Goal: Information Seeking & Learning: Learn about a topic

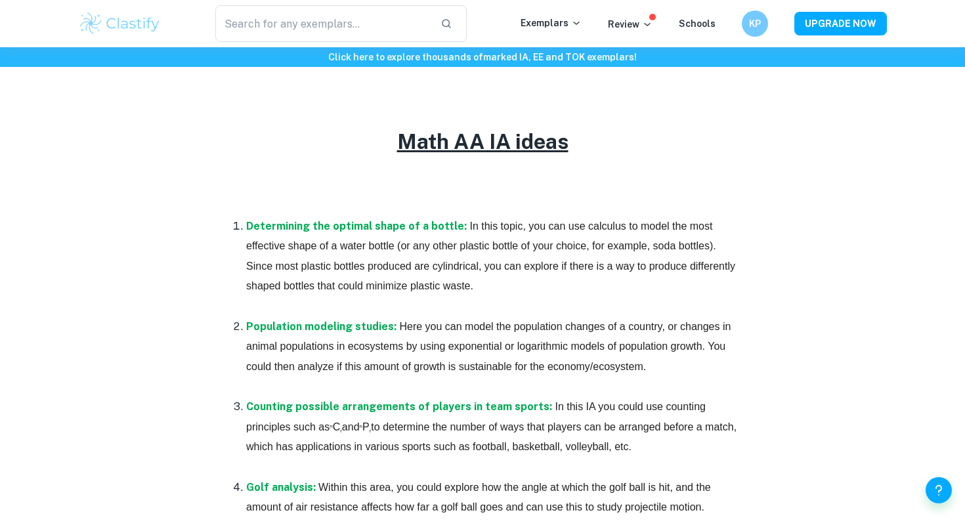
scroll to position [647, 0]
click at [119, 18] on img at bounding box center [119, 24] width 83 height 26
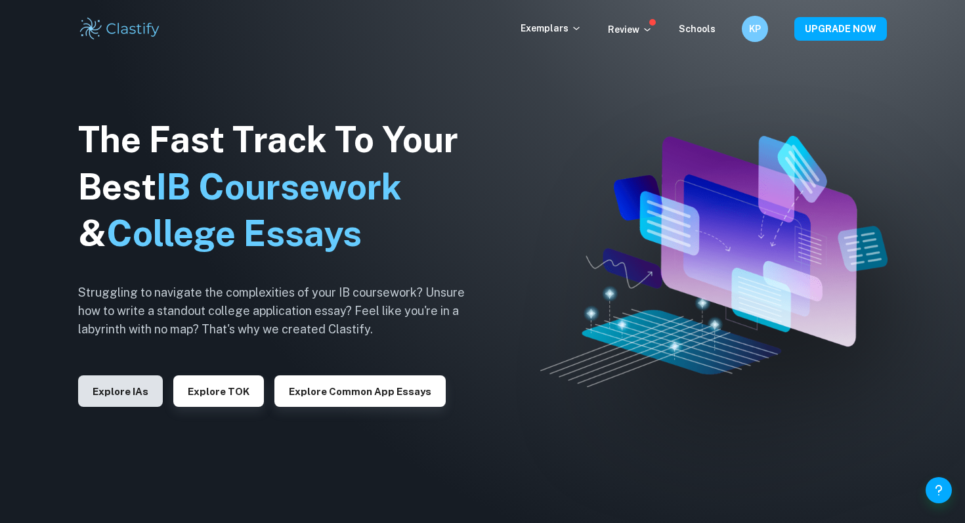
click at [144, 402] on button "Explore IAs" at bounding box center [120, 392] width 85 height 32
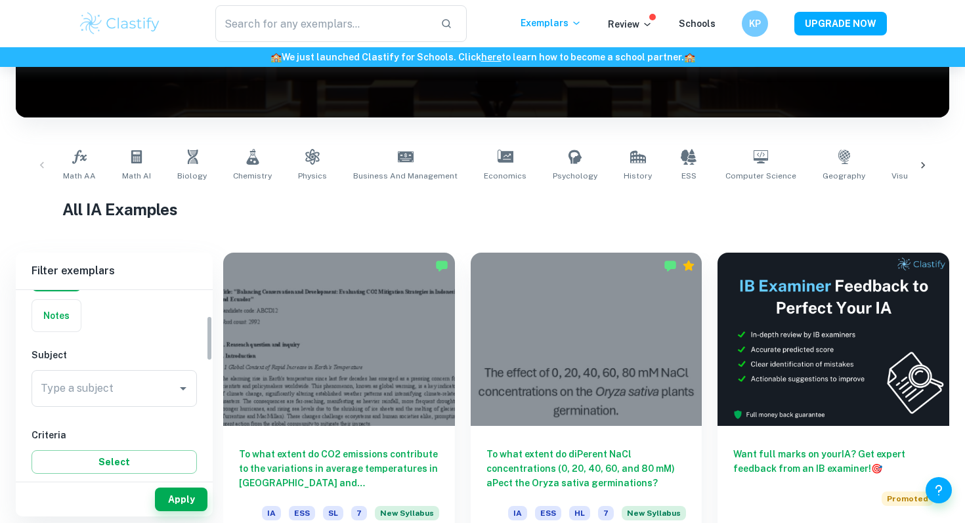
scroll to position [106, 0]
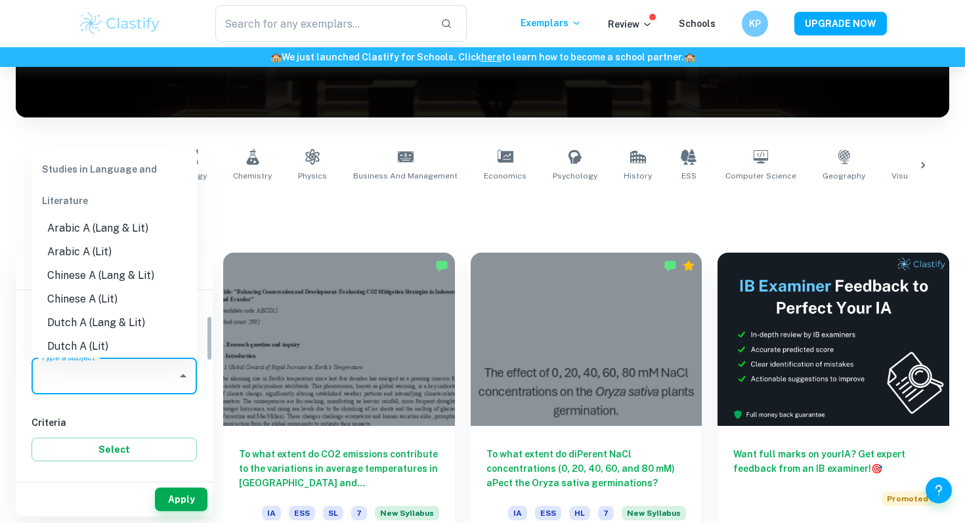
click at [114, 372] on input "Type a subject" at bounding box center [104, 376] width 134 height 25
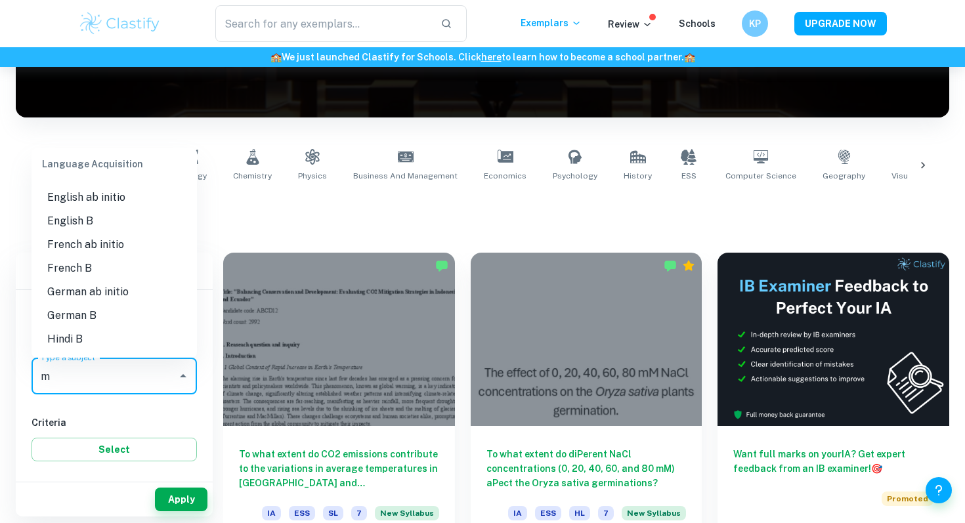
scroll to position [0, 0]
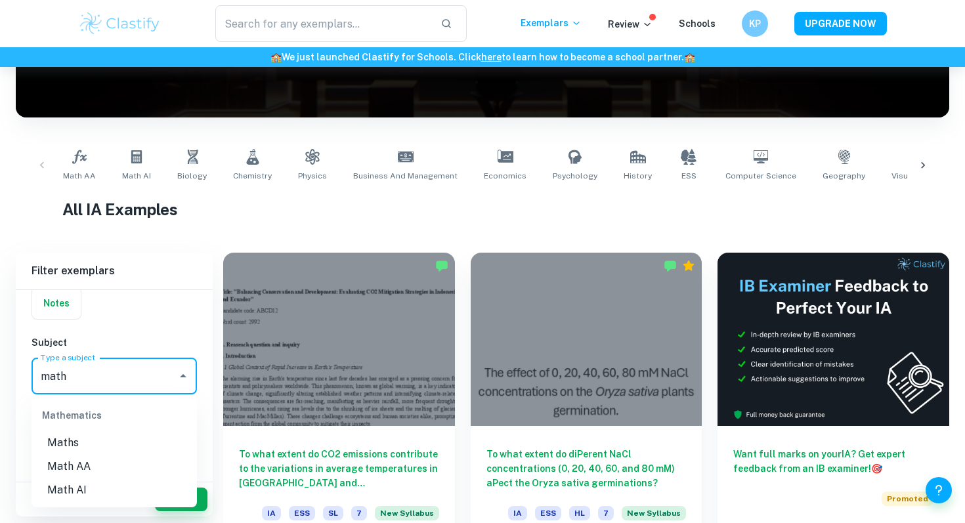
click at [98, 467] on li "Math AA" at bounding box center [114, 467] width 165 height 24
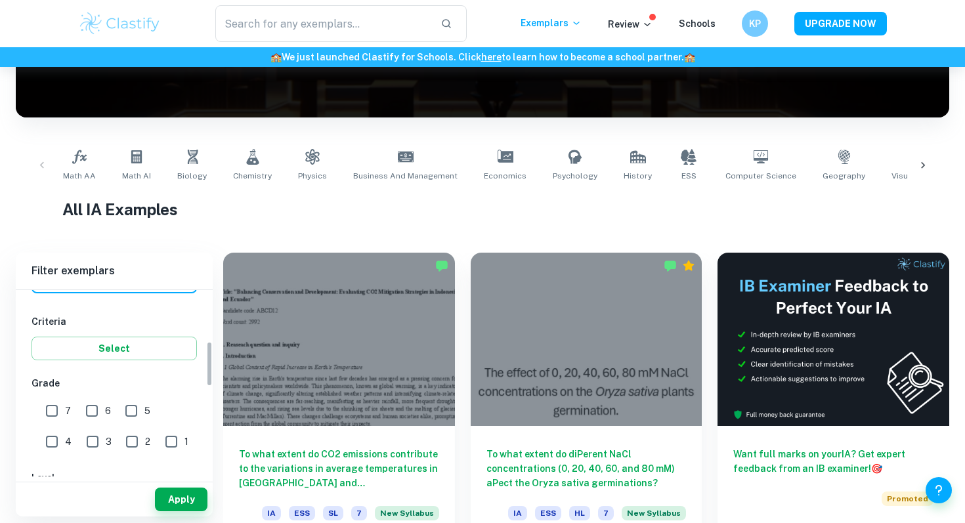
scroll to position [210, 0]
type input "Math AA"
click at [51, 402] on input "7" at bounding box center [52, 408] width 26 height 26
checkbox input "true"
click at [102, 402] on input "6" at bounding box center [92, 408] width 26 height 26
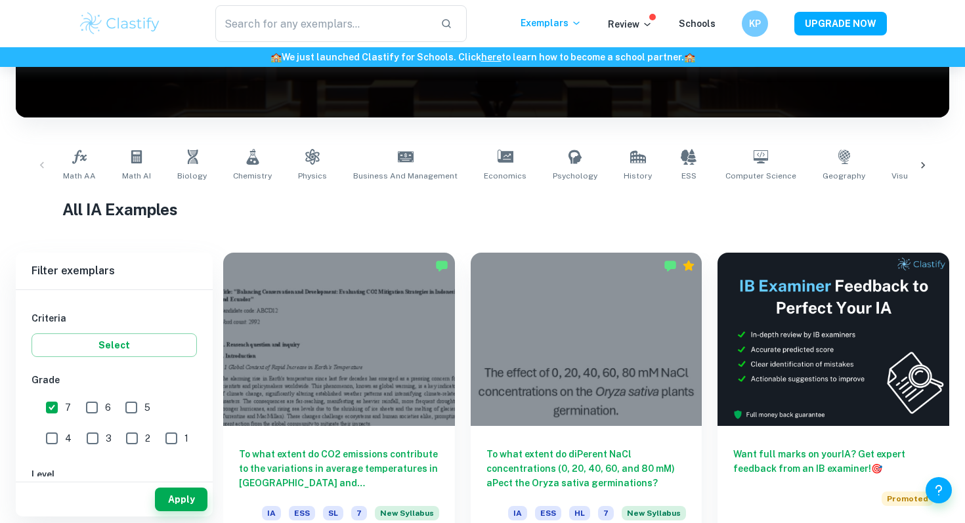
checkbox input "true"
click at [173, 504] on button "Apply" at bounding box center [181, 500] width 53 height 24
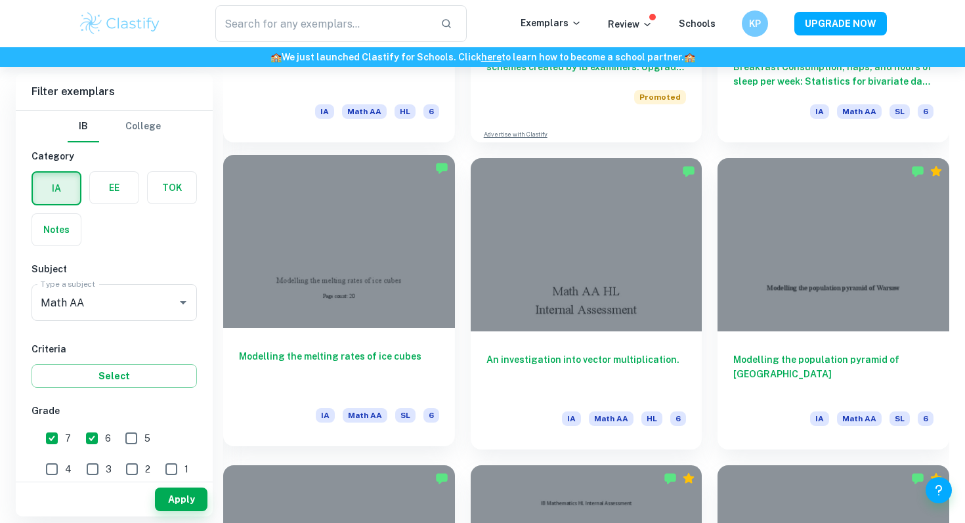
scroll to position [2747, 0]
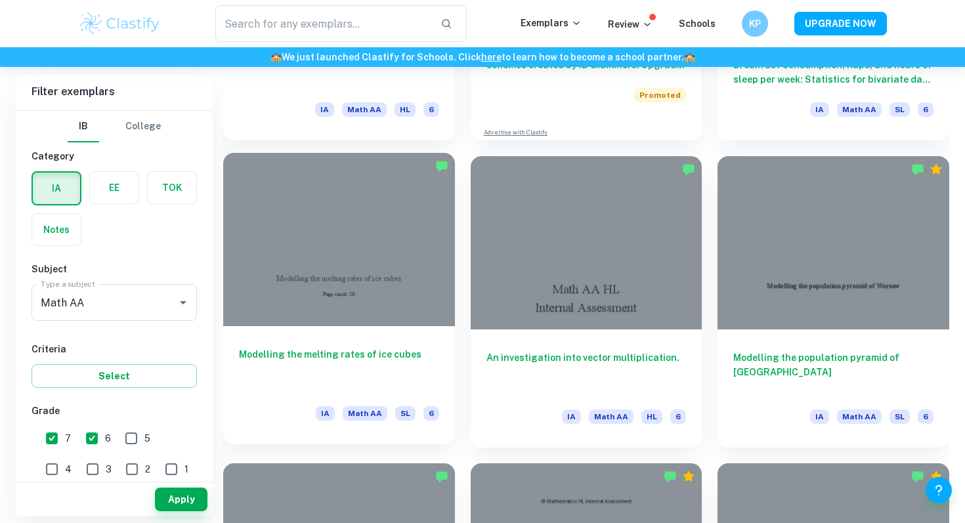
click at [388, 363] on h6 "Modelling the melting rates of ice cubes" at bounding box center [339, 368] width 200 height 43
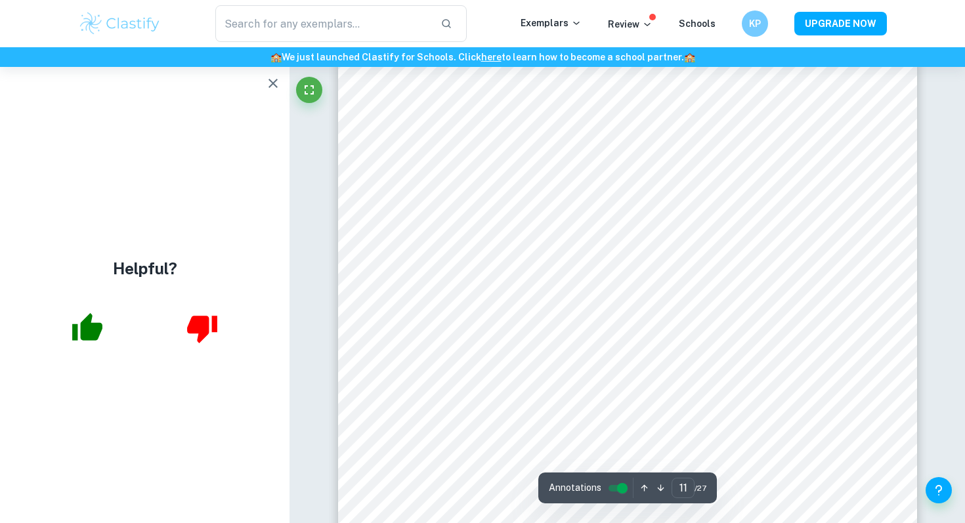
scroll to position [9012, 0]
type input "18"
